Goal: Find specific page/section: Find specific page/section

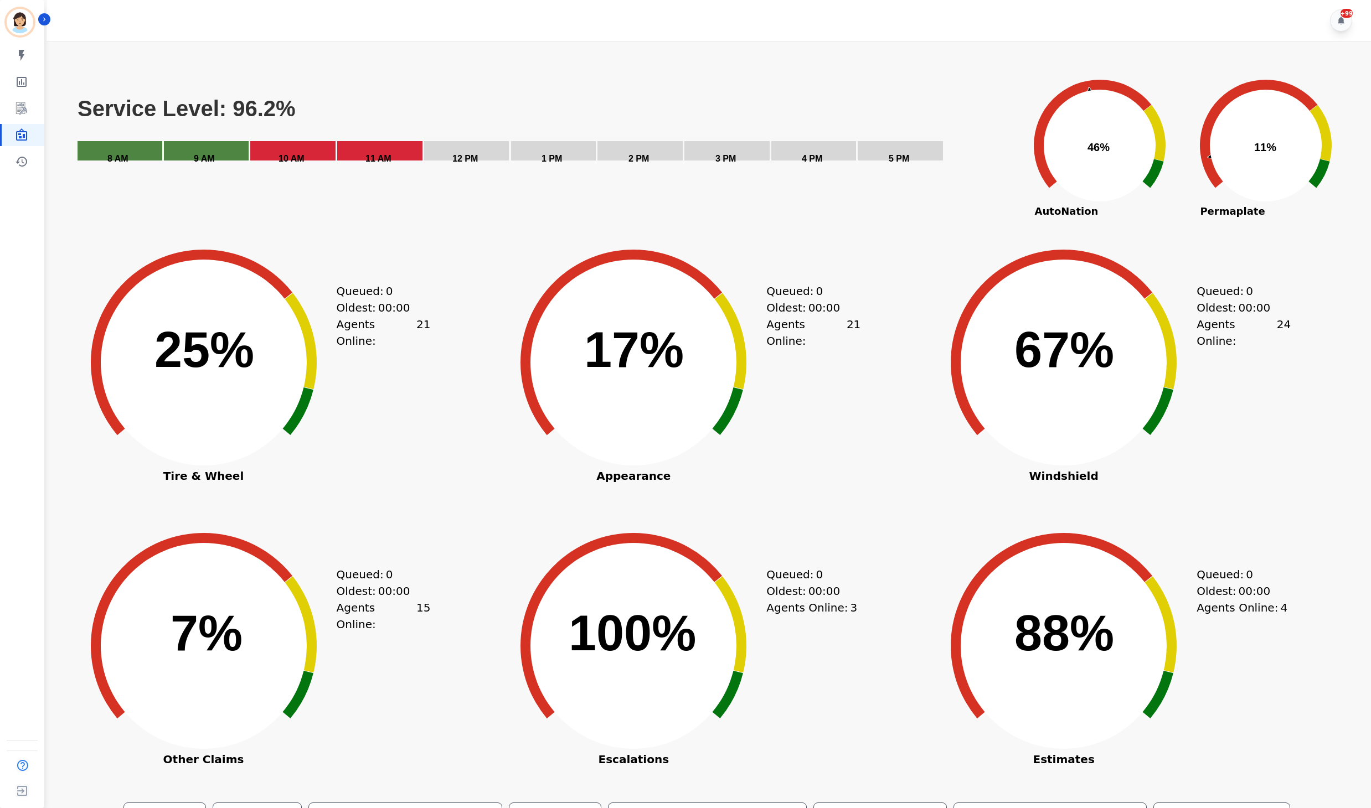
drag, startPoint x: 476, startPoint y: 450, endPoint x: 483, endPoint y: 446, distance: 7.4
click at [476, 449] on div "Created with Highcharts 10.3.3 25% ​ 25% Tire & Wheel Queued: 0 Oldest: 00:00 A…" at bounding box center [277, 381] width 424 height 277
click at [483, 418] on div "Created with Highcharts 10.3.3 25% ​ 25% Tire & Wheel Queued: 0 Oldest: 00:00 A…" at bounding box center [277, 381] width 424 height 277
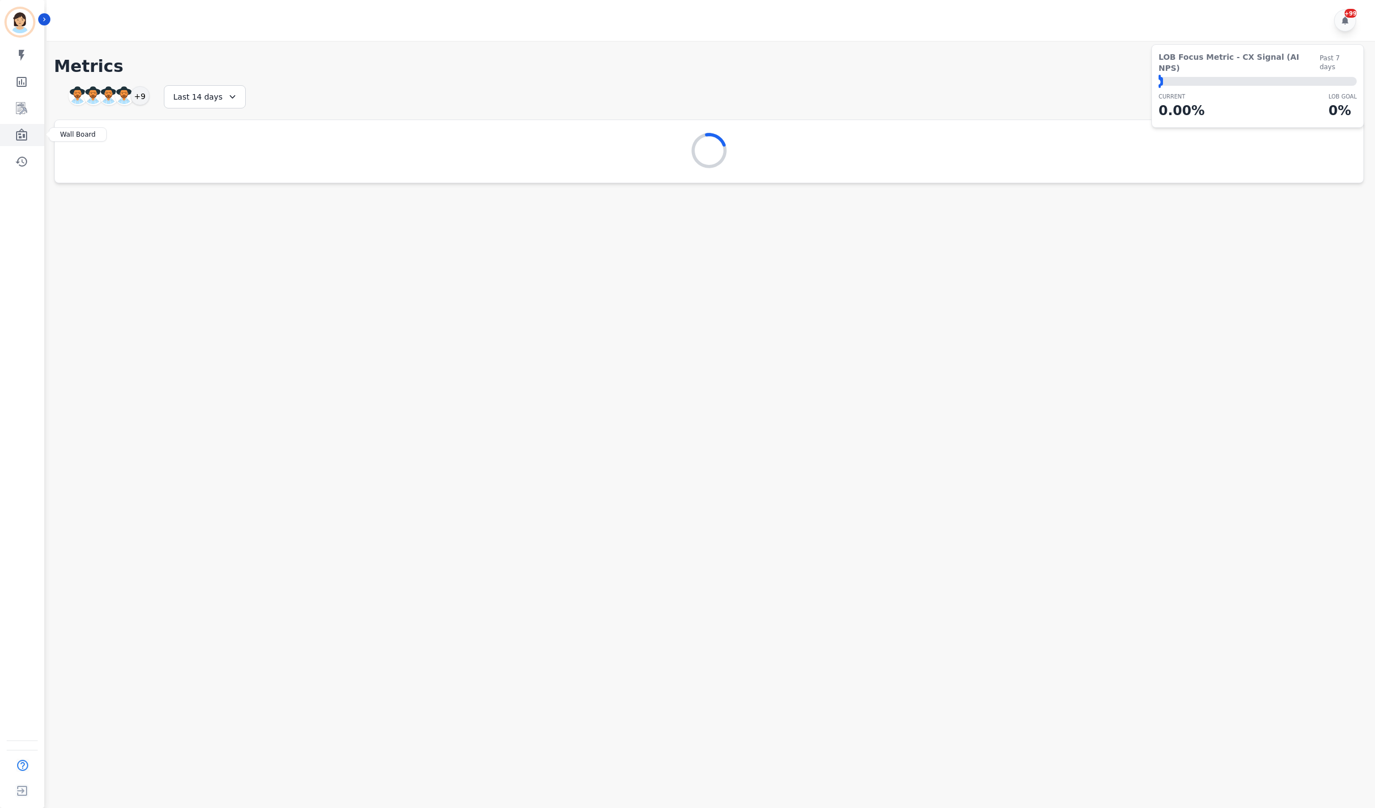
click at [13, 137] on link "Sidebar" at bounding box center [23, 135] width 43 height 22
